Goal: Task Accomplishment & Management: Manage account settings

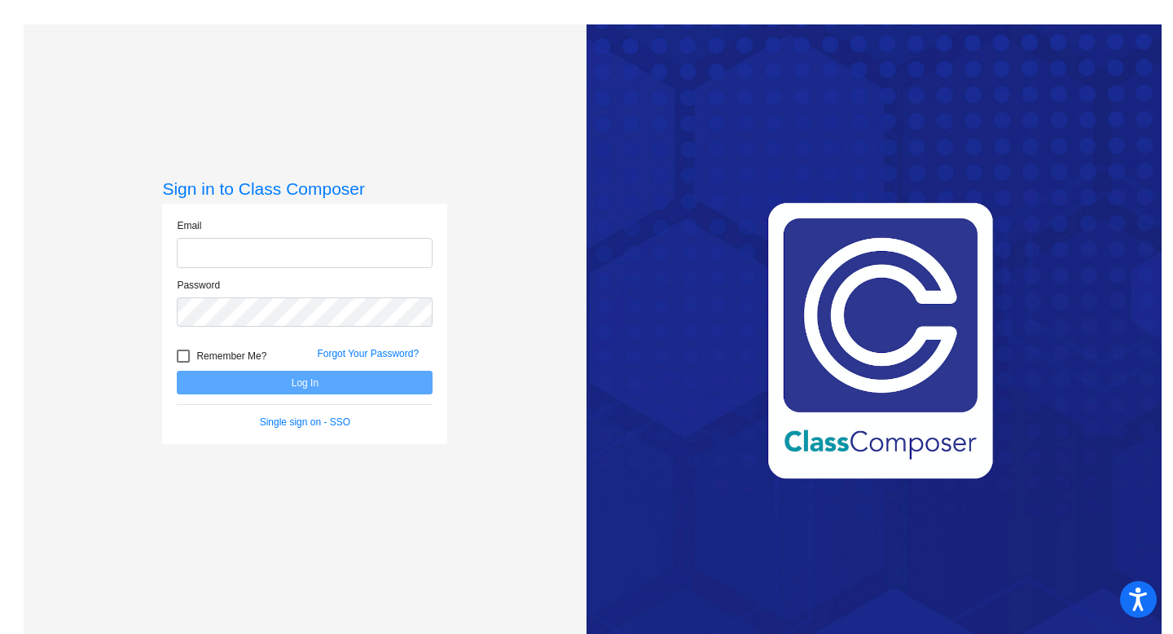
type input "[EMAIL_ADDRESS][DOMAIN_NAME]"
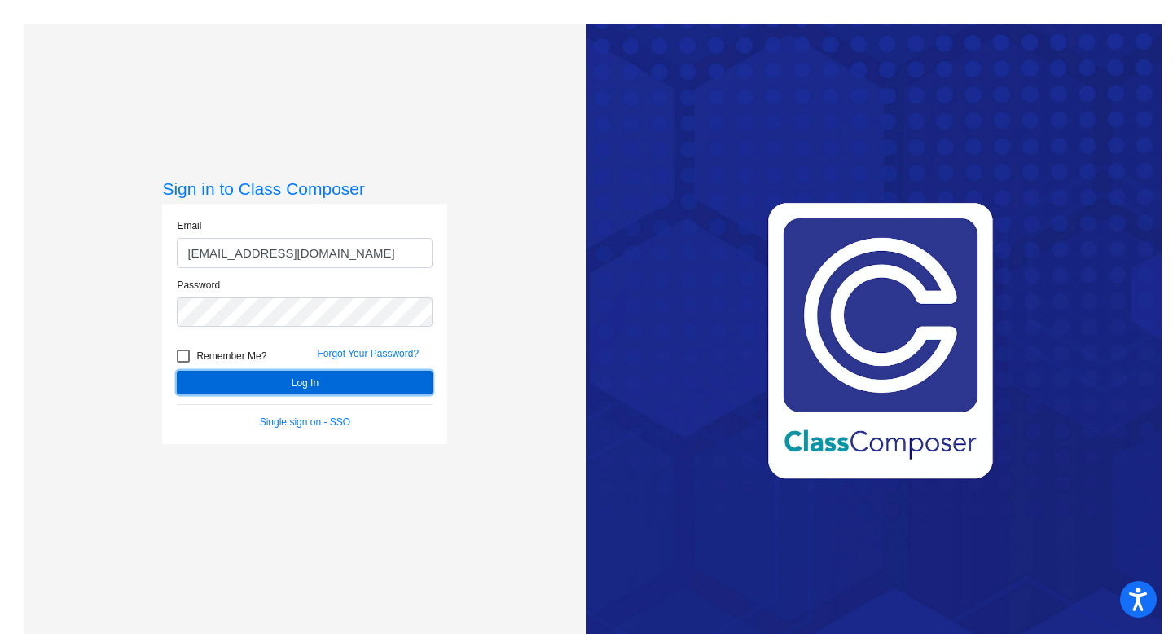
click at [231, 379] on button "Log In" at bounding box center [305, 383] width 256 height 24
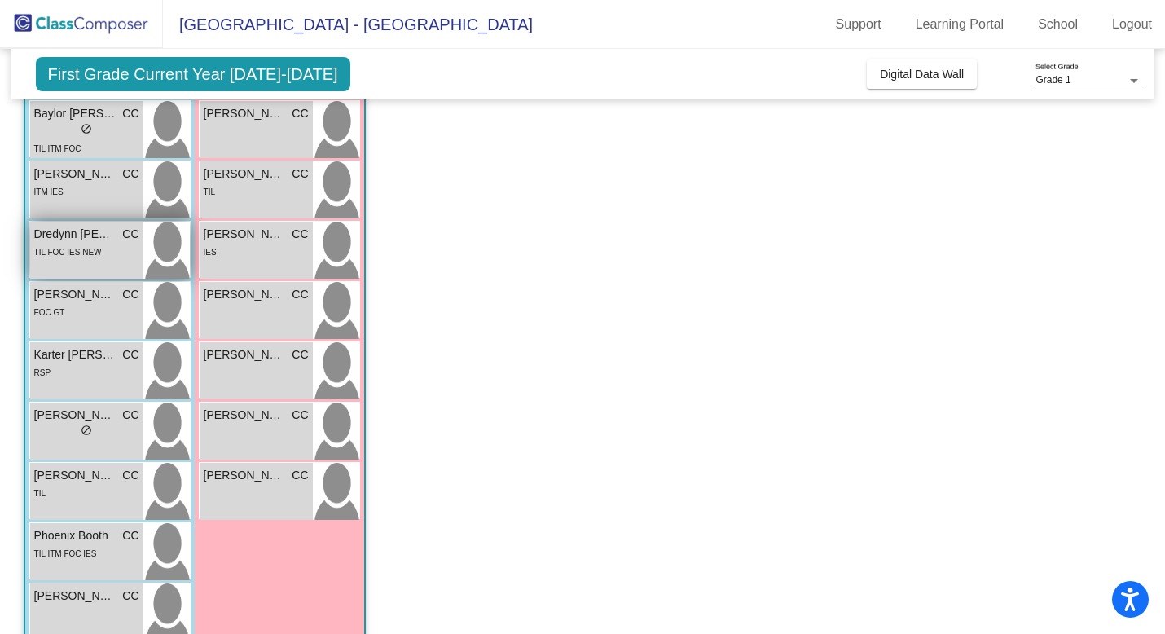
scroll to position [228, 0]
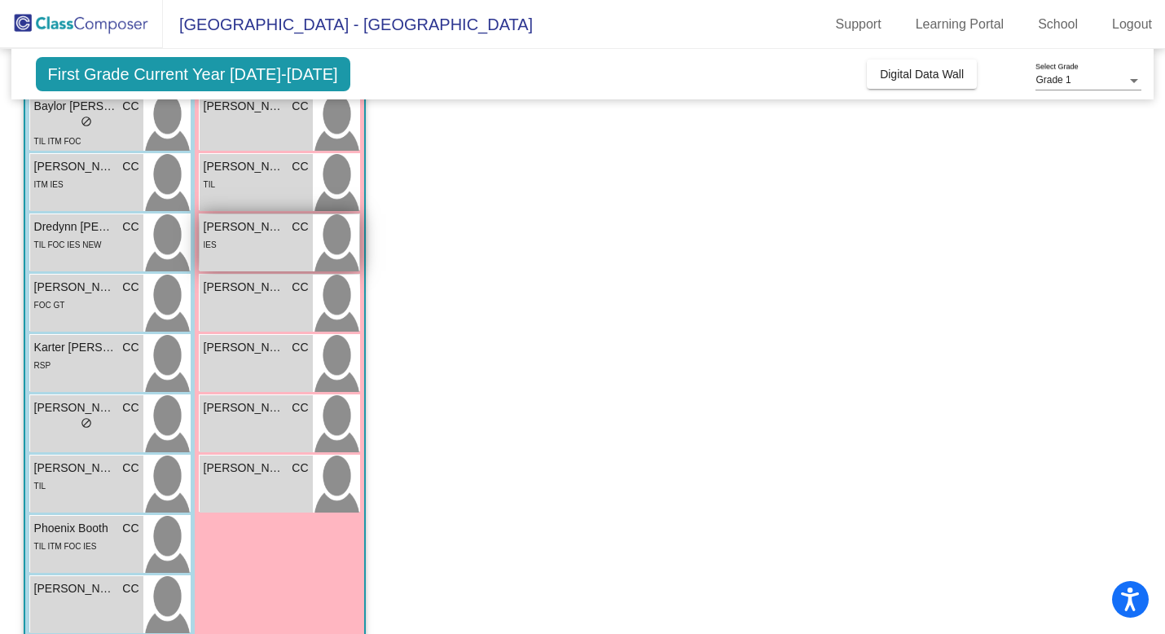
click at [272, 230] on span "[PERSON_NAME]" at bounding box center [244, 226] width 81 height 17
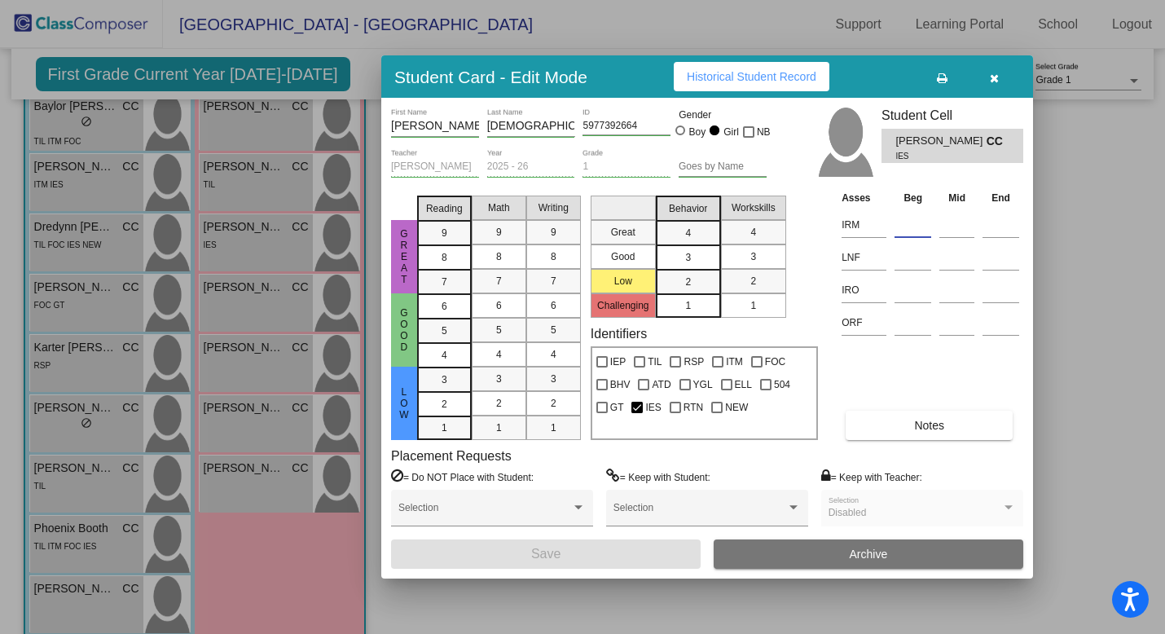
click at [909, 231] on input at bounding box center [912, 225] width 37 height 24
click at [825, 251] on div "Great Good Low Reading 9 8 7 6 5 4 3 2 1 Math 9 8 7 6 5 4 3 2 1 Writing 9 8 7 6…" at bounding box center [707, 314] width 632 height 251
